Goal: Information Seeking & Learning: Learn about a topic

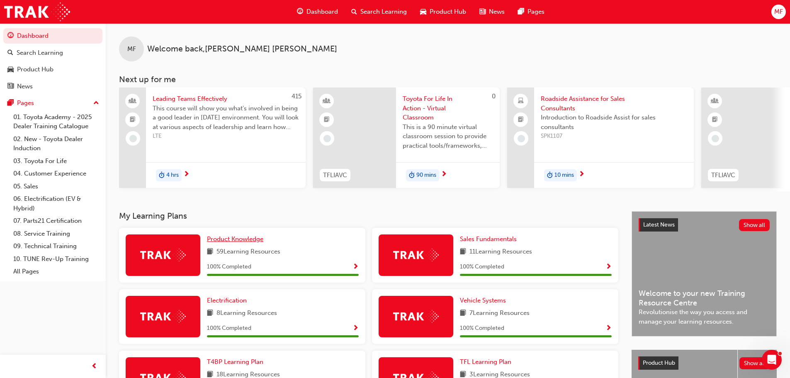
click at [224, 208] on div "MF Welcome back , [PERSON_NAME] Next up for me 415 Leading Teams Effectively Th…" at bounding box center [448, 285] width 684 height 525
click at [366, 12] on span "Search Learning" at bounding box center [383, 12] width 46 height 10
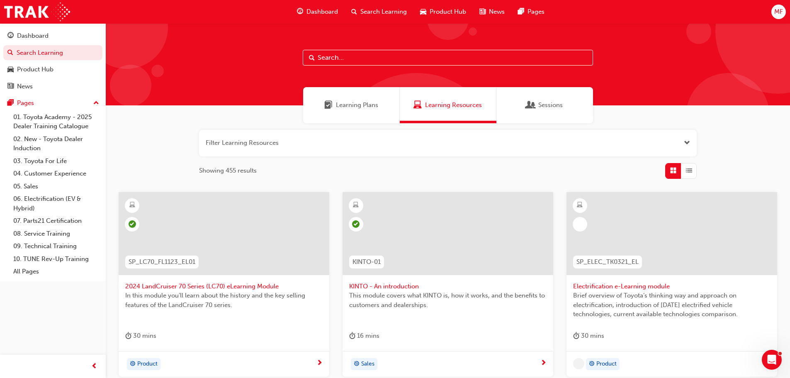
click at [365, 55] on input "text" at bounding box center [448, 58] width 290 height 16
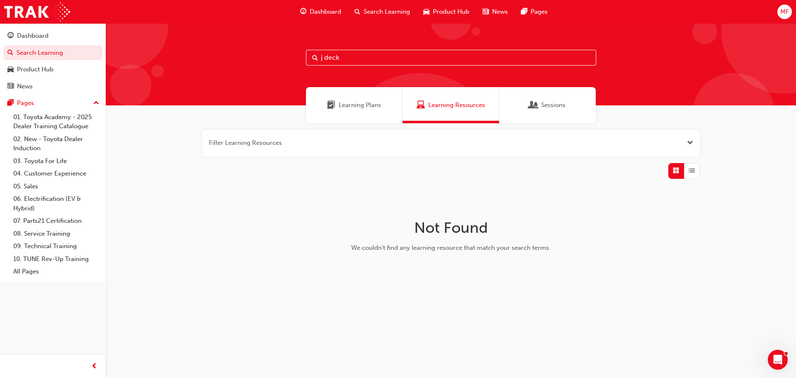
click at [363, 53] on input "j deck" at bounding box center [451, 58] width 290 height 16
click at [361, 58] on input "j deck" at bounding box center [451, 58] width 290 height 16
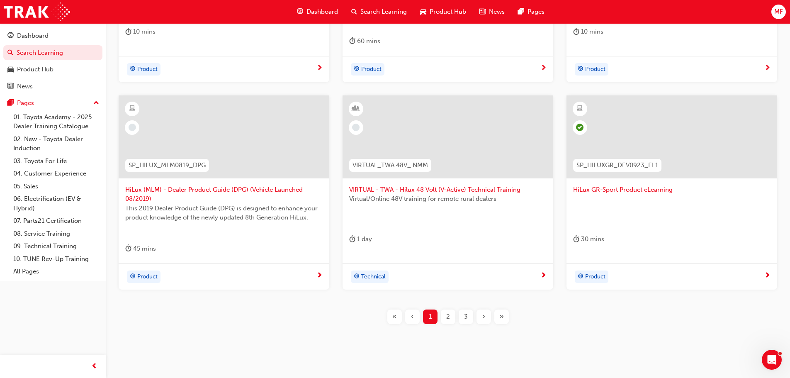
scroll to position [317, 0]
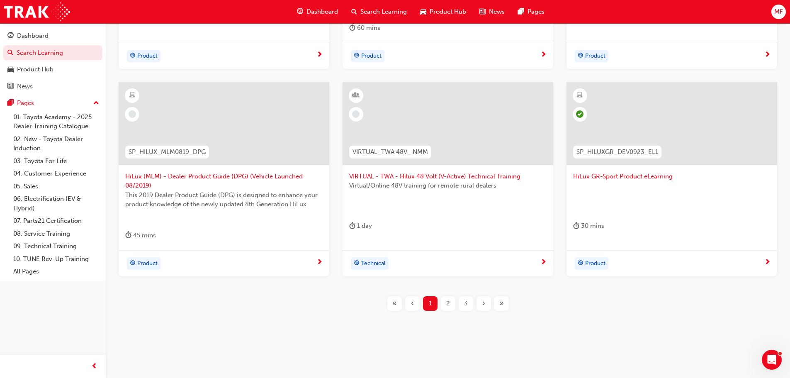
type input "hilux"
click at [445, 303] on div "2" at bounding box center [448, 303] width 15 height 15
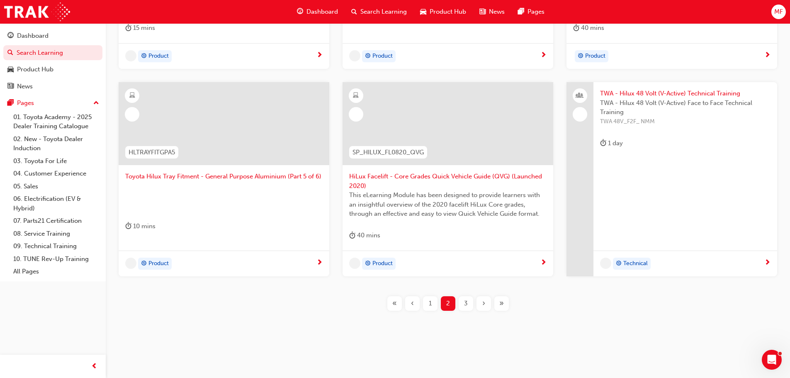
scroll to position [308, 0]
click at [464, 303] on span "3" at bounding box center [466, 304] width 4 height 10
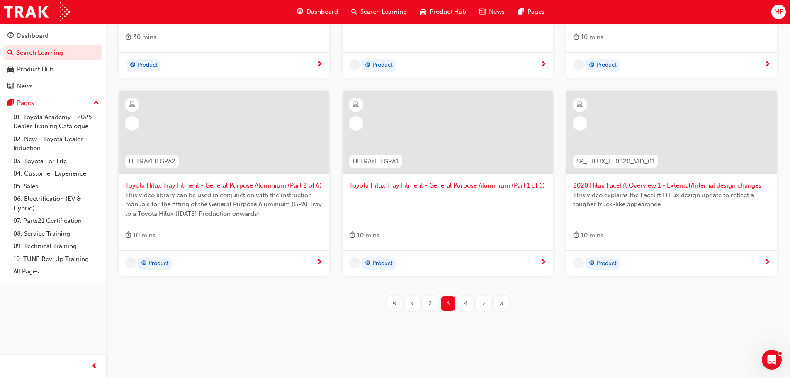
scroll to position [299, 0]
click at [467, 303] on span "4" at bounding box center [466, 304] width 4 height 10
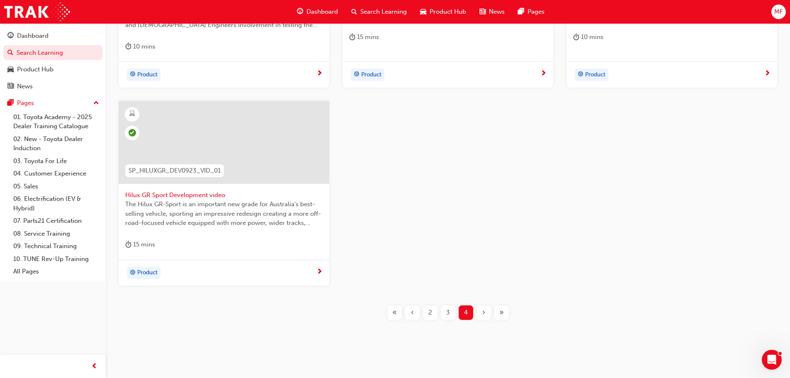
click at [449, 314] on span "3" at bounding box center [448, 313] width 4 height 10
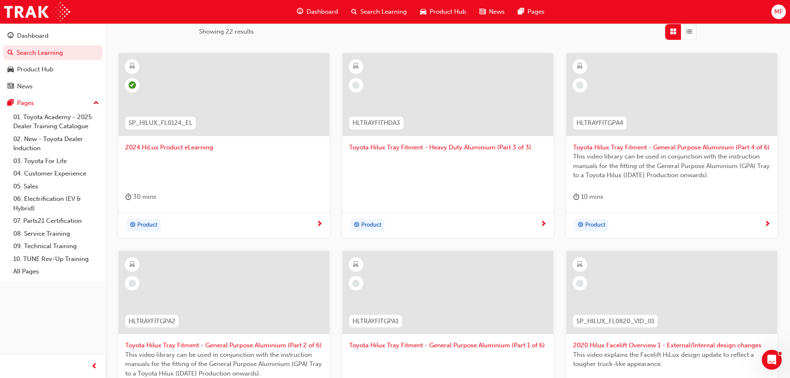
scroll to position [124, 0]
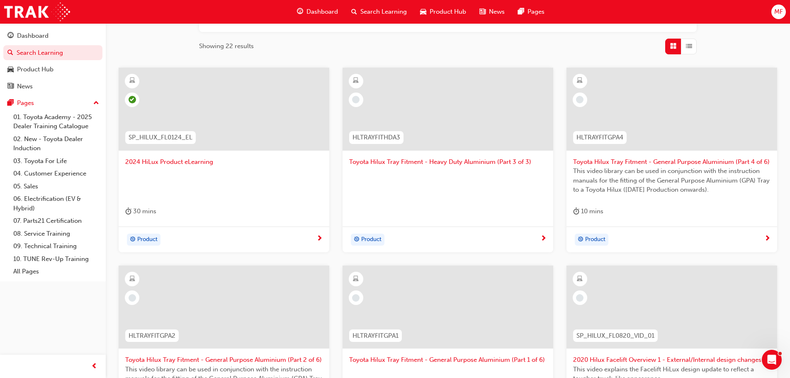
click at [176, 161] on span "2024 HiLux Product eLearning" at bounding box center [223, 162] width 197 height 10
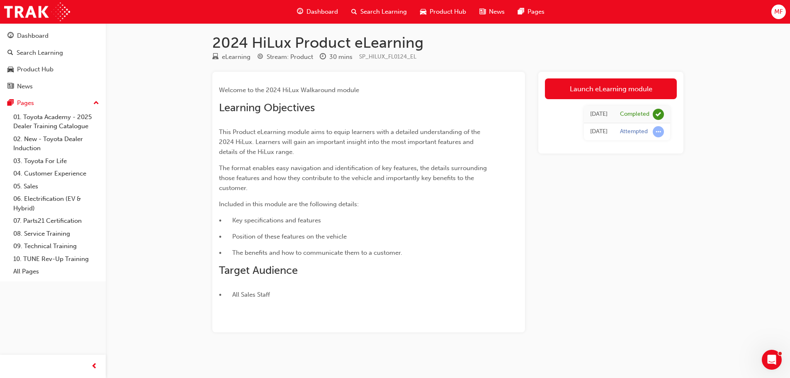
scroll to position [5, 0]
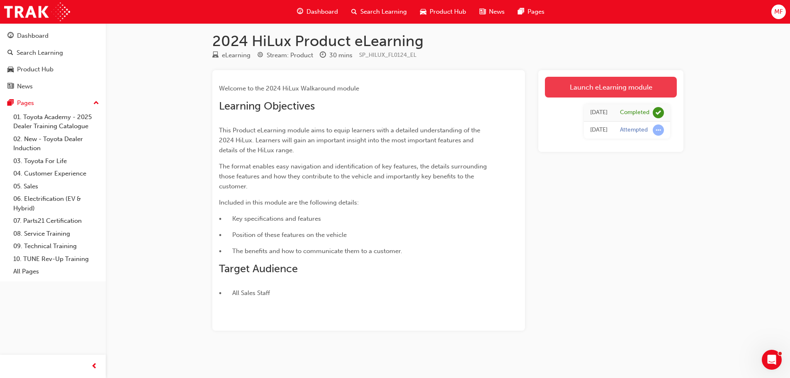
click at [608, 92] on link "Launch eLearning module" at bounding box center [611, 87] width 132 height 21
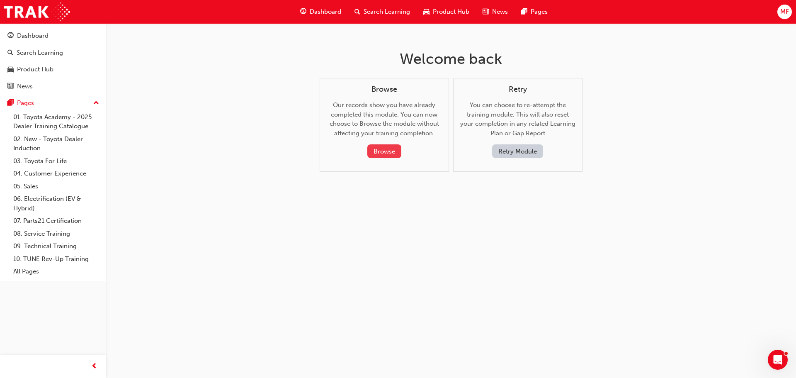
click at [395, 153] on button "Browse" at bounding box center [384, 151] width 34 height 14
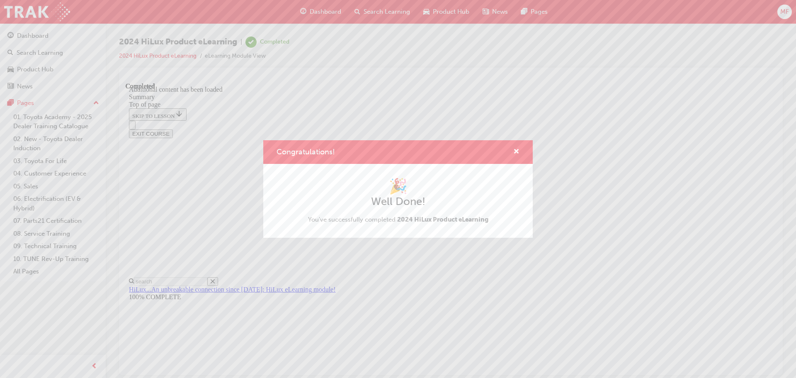
scroll to position [26, 0]
click at [514, 151] on span "cross-icon" at bounding box center [516, 151] width 6 height 7
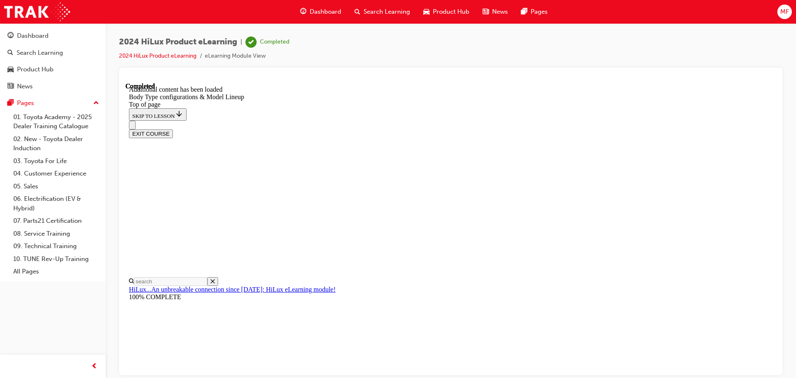
scroll to position [320, 0]
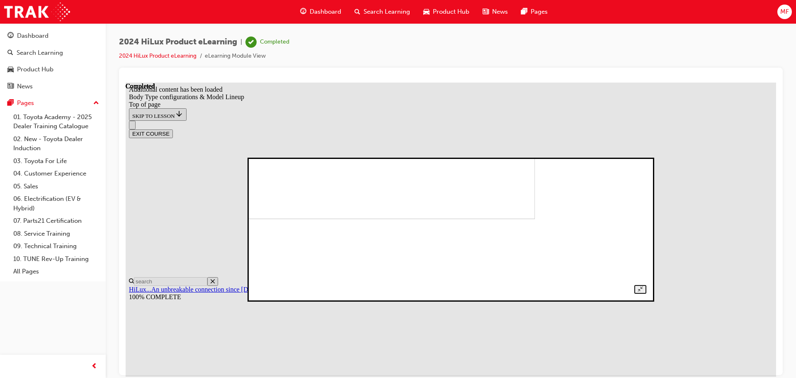
drag, startPoint x: 668, startPoint y: 134, endPoint x: 688, endPoint y: 125, distance: 22.5
click at [647, 165] on div at bounding box center [450, 229] width 391 height 128
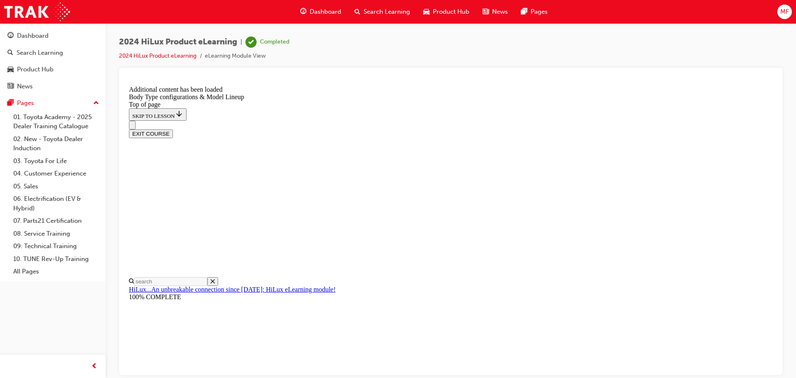
scroll to position [124, 0]
